Goal: Check status: Check status

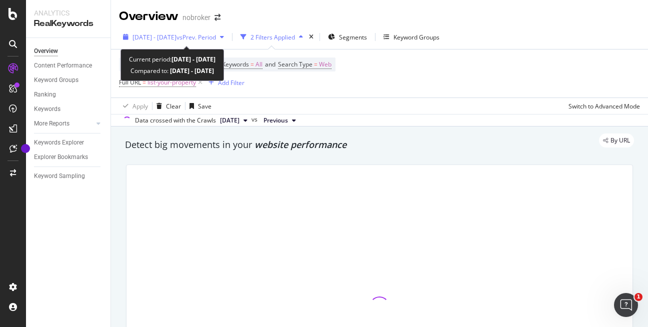
click at [216, 39] on span "vs Prev. Period" at bounding box center [197, 37] width 40 height 9
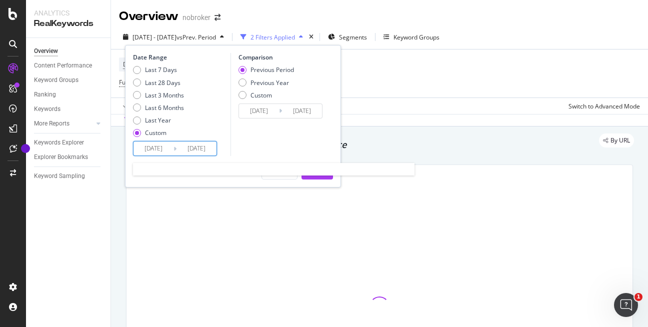
click at [149, 146] on input "[DATE]" at bounding box center [154, 149] width 40 height 14
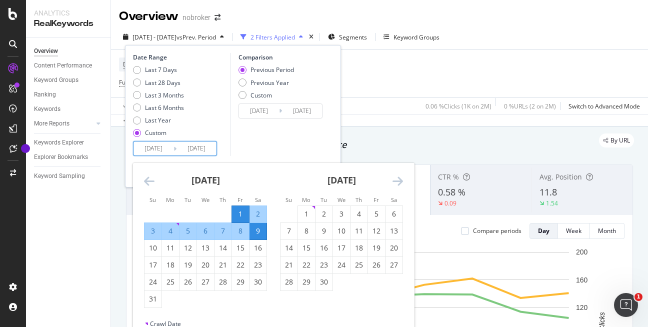
click at [396, 183] on icon "Move forward to switch to the next month." at bounding box center [398, 181] width 11 height 12
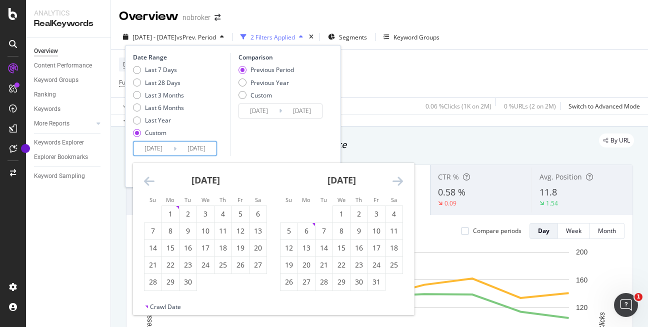
click at [396, 183] on icon "Move forward to switch to the next month." at bounding box center [398, 181] width 11 height 12
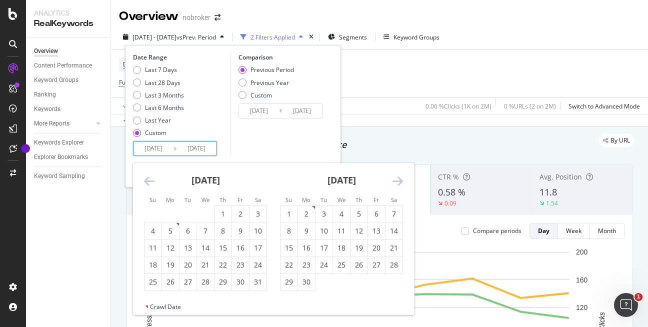
click at [396, 183] on icon "Move forward to switch to the next month." at bounding box center [398, 181] width 11 height 12
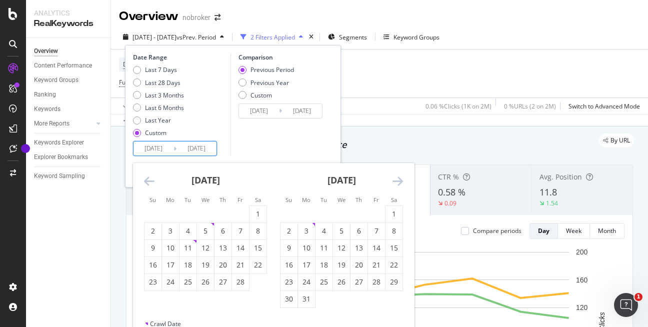
click at [396, 183] on icon "Move forward to switch to the next month." at bounding box center [398, 181] width 11 height 12
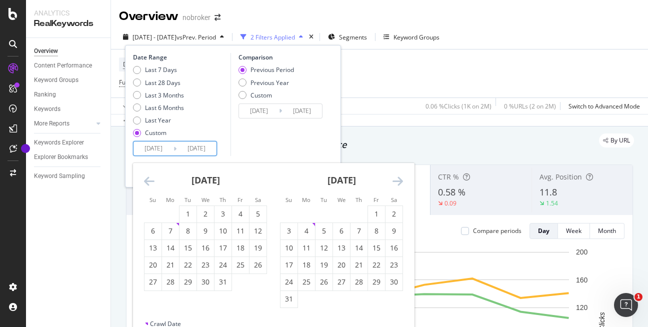
click at [396, 183] on icon "Move forward to switch to the next month." at bounding box center [398, 181] width 11 height 12
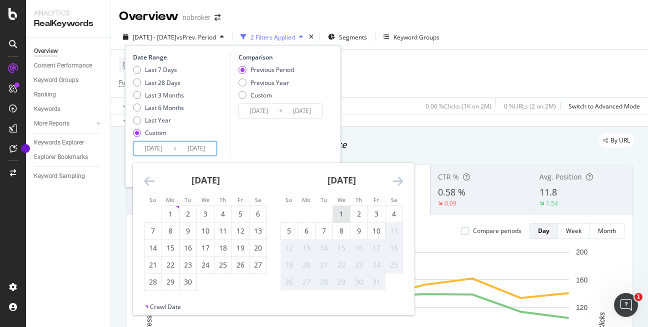
click at [348, 212] on div "1" at bounding box center [341, 214] width 17 height 10
type input "[DATE]"
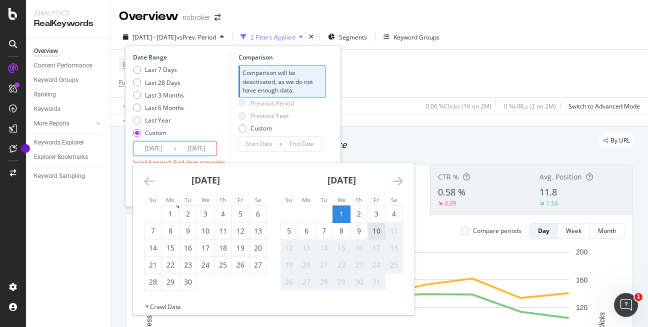
click at [378, 232] on div "10" at bounding box center [376, 231] width 17 height 10
type input "[DATE]"
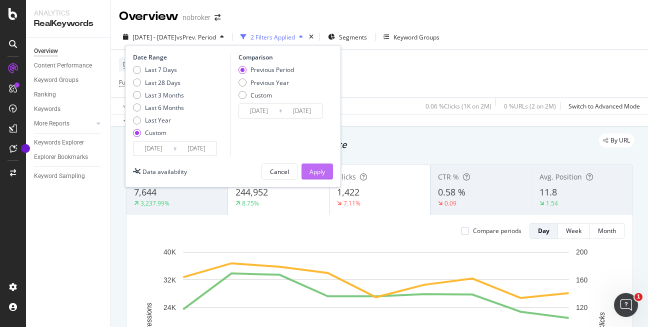
click at [314, 172] on div "Apply" at bounding box center [318, 172] width 16 height 9
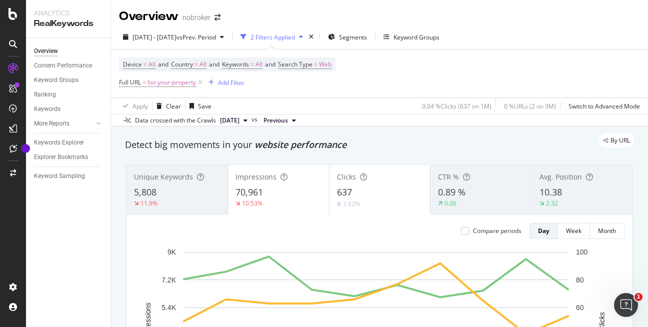
click at [521, 35] on div "[DATE] - [DATE] vs Prev. Period 2 Filters Applied Segments Keyword Groups" at bounding box center [379, 39] width 537 height 20
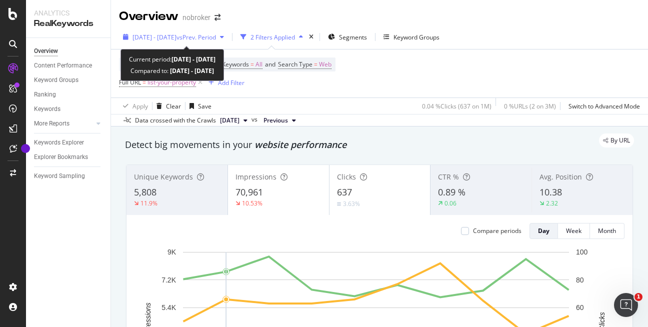
click at [177, 37] on span "[DATE] - [DATE]" at bounding box center [155, 37] width 44 height 9
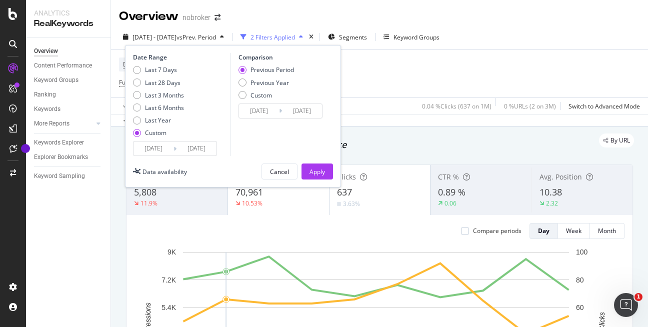
click at [165, 150] on input "[DATE]" at bounding box center [154, 149] width 40 height 14
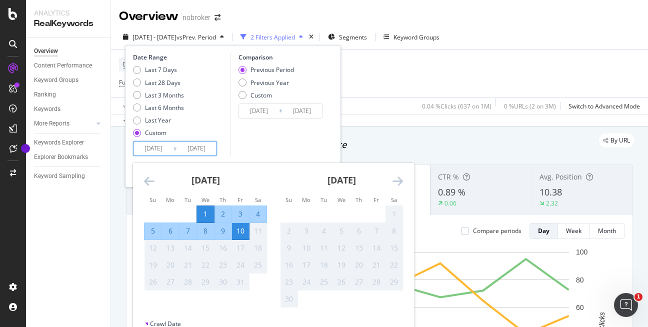
click at [241, 226] on div "10" at bounding box center [240, 231] width 17 height 17
type input "[DATE]"
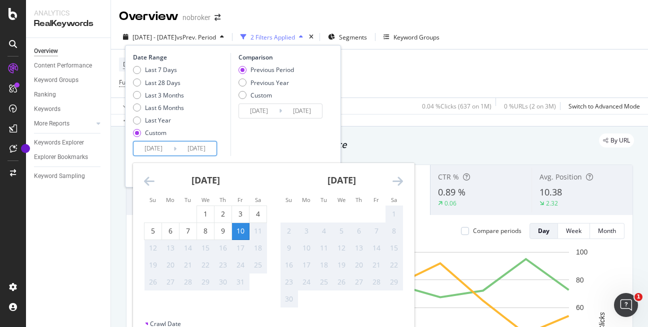
click at [388, 89] on div "Device = All and Country = All and Keywords = All and Search Type = Web Full UR…" at bounding box center [379, 74] width 521 height 48
